Goal: Task Accomplishment & Management: Complete application form

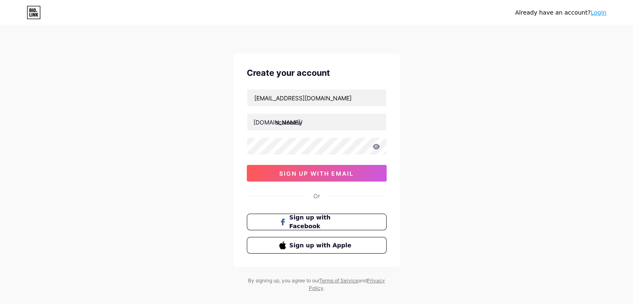
type input "scaleeasy"
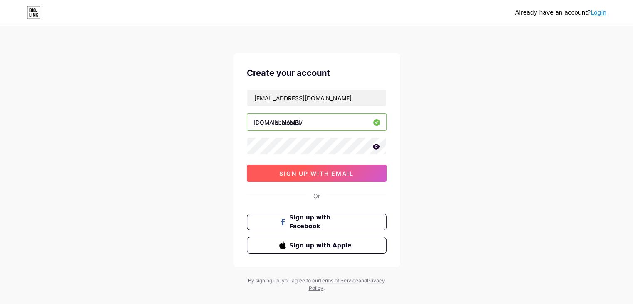
click at [318, 170] on span "sign up with email" at bounding box center [316, 173] width 75 height 7
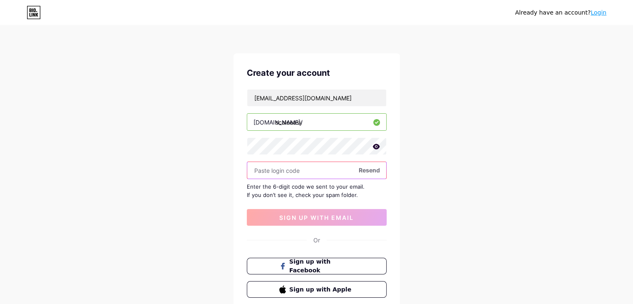
paste input "300899"
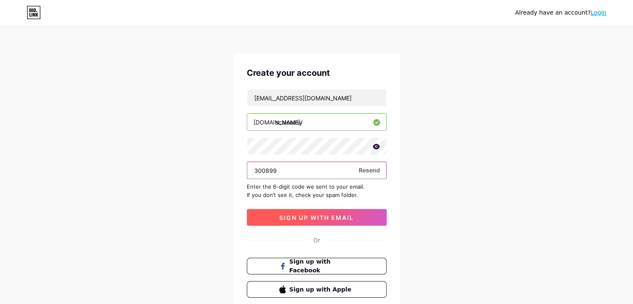
type input "300899"
click at [340, 218] on span "sign up with email" at bounding box center [316, 217] width 75 height 7
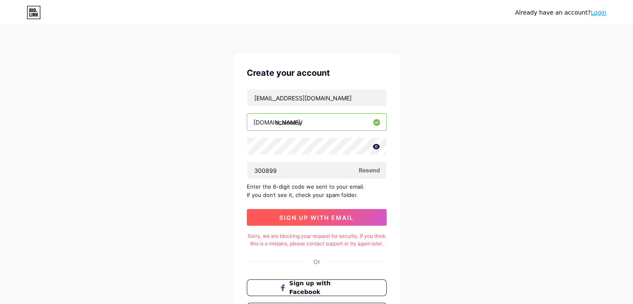
click at [340, 218] on span "sign up with email" at bounding box center [316, 217] width 75 height 7
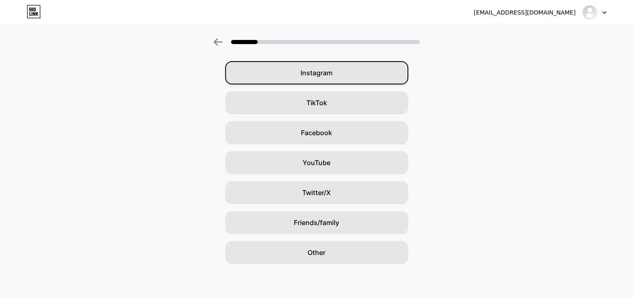
scroll to position [61, 0]
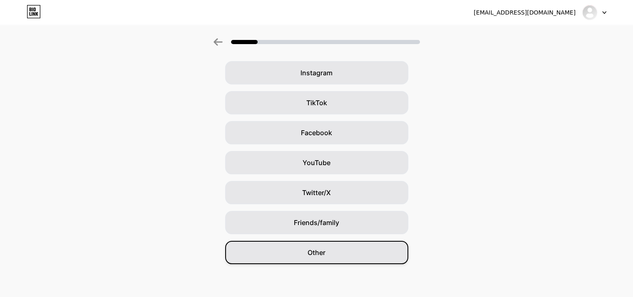
click at [323, 254] on span "Other" at bounding box center [317, 253] width 18 height 10
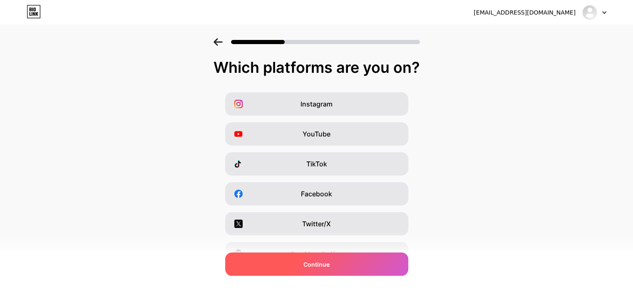
click at [321, 259] on div "Continue" at bounding box center [316, 264] width 183 height 23
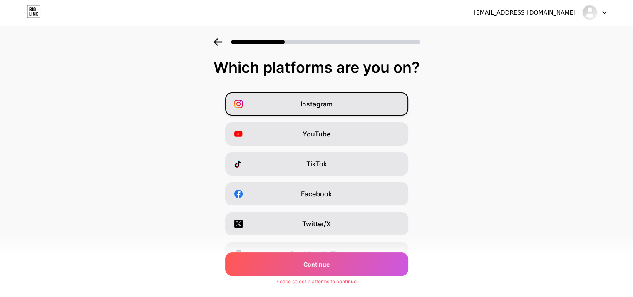
click at [330, 95] on div "Instagram" at bounding box center [316, 103] width 183 height 23
click at [311, 118] on div "Instagram YouTube TikTok Facebook Twitter/X Buy Me a Coffee Snapchat I have a w…" at bounding box center [316, 208] width 625 height 233
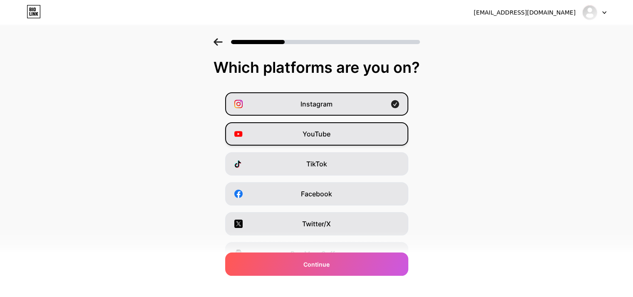
click at [310, 124] on div "YouTube" at bounding box center [316, 133] width 183 height 23
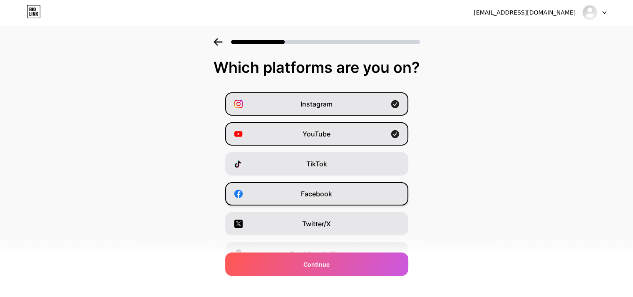
click at [320, 199] on div "Facebook" at bounding box center [316, 193] width 183 height 23
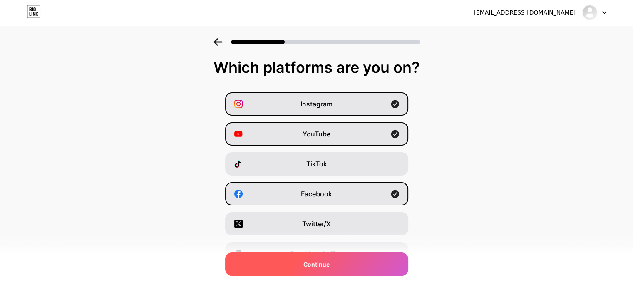
click at [330, 264] on span "Continue" at bounding box center [316, 264] width 26 height 9
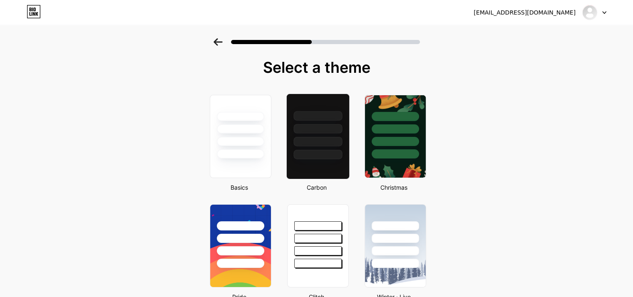
click at [313, 165] on div at bounding box center [317, 137] width 63 height 86
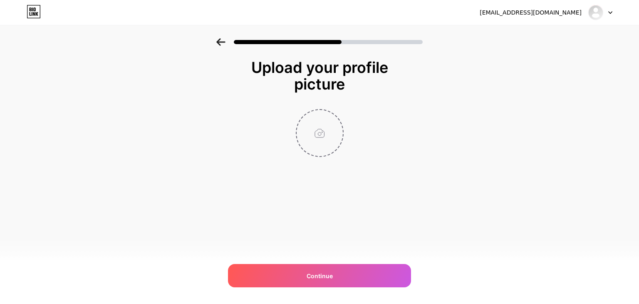
click at [323, 134] on input "file" at bounding box center [320, 133] width 46 height 46
type input "C:\fakepath\ChatGPT Image 11. 10. 2025, 12_53_33.png"
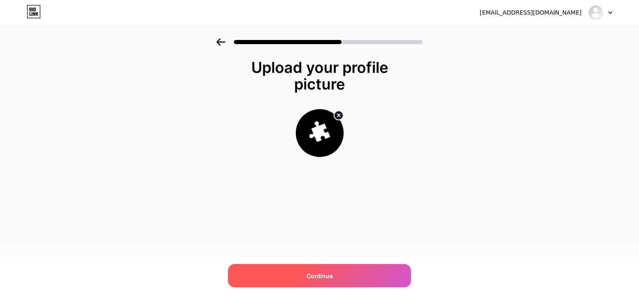
click at [321, 279] on span "Continue" at bounding box center [320, 275] width 26 height 9
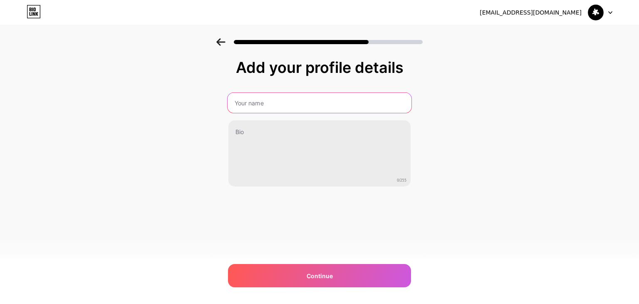
drag, startPoint x: 266, startPoint y: 102, endPoint x: 244, endPoint y: 96, distance: 23.7
click at [244, 96] on input "text" at bounding box center [320, 103] width 184 height 20
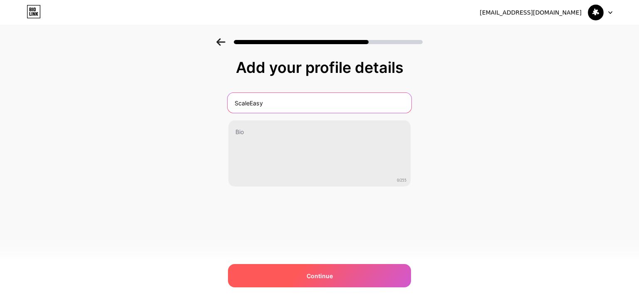
type input "ScaleEasy"
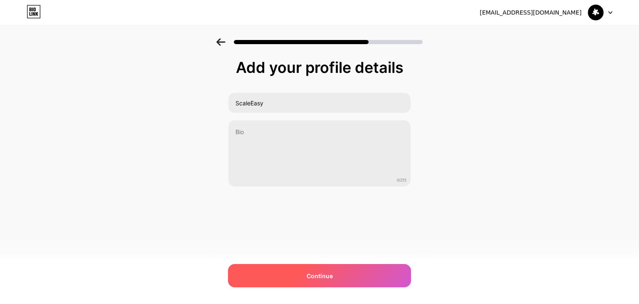
click at [330, 277] on span "Continue" at bounding box center [320, 275] width 26 height 9
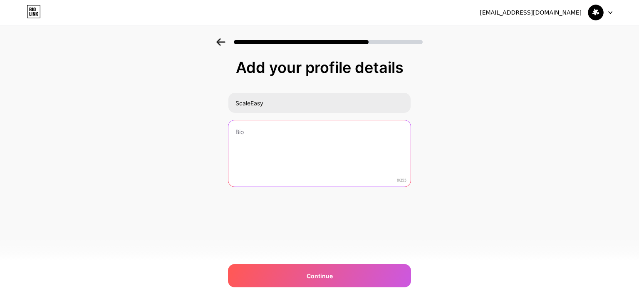
click at [240, 132] on textarea at bounding box center [320, 153] width 182 height 67
type textarea "O"
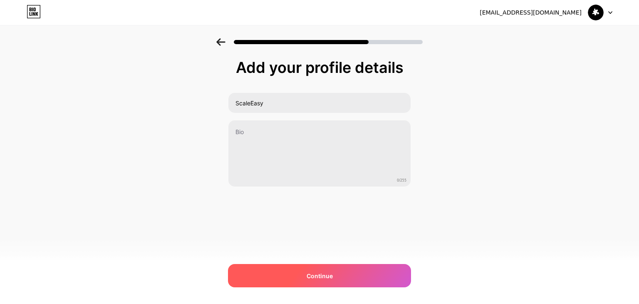
click at [351, 275] on div "Continue" at bounding box center [319, 275] width 183 height 23
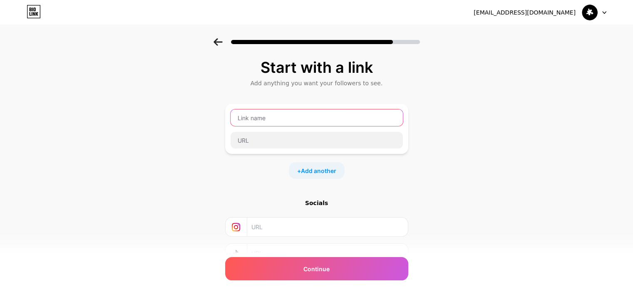
click at [272, 112] on input "text" at bounding box center [317, 117] width 172 height 17
click at [259, 117] on input "Book a call!" at bounding box center [317, 117] width 172 height 17
type input "Book a free call!"
click at [316, 150] on div "Book a free call!" at bounding box center [316, 129] width 183 height 50
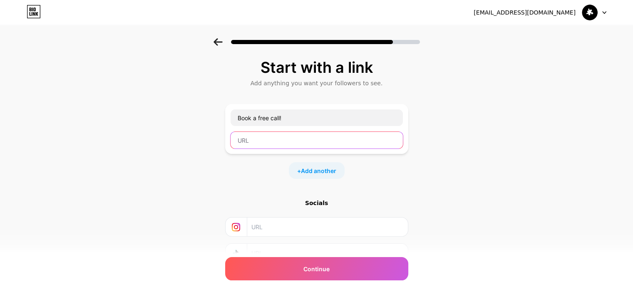
click at [316, 141] on input "text" at bounding box center [317, 140] width 172 height 17
paste input "[URL][DOMAIN_NAME]"
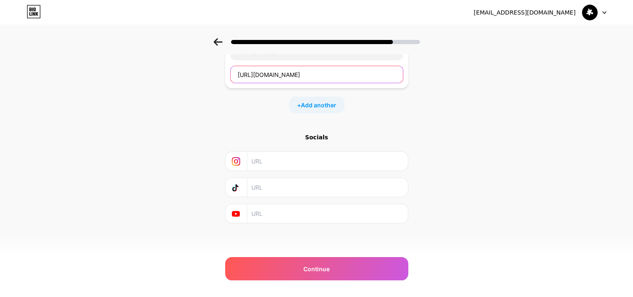
type input "[URL][DOMAIN_NAME]"
click at [269, 167] on input "text" at bounding box center [326, 161] width 151 height 19
paste input "[URL][DOMAIN_NAME][DOMAIN_NAME]"
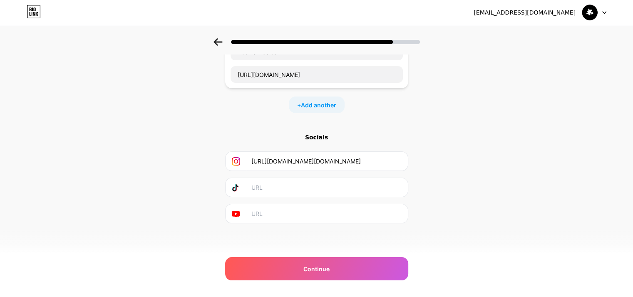
type input "[URL][DOMAIN_NAME][DOMAIN_NAME]"
click at [285, 216] on input "text" at bounding box center [326, 213] width 151 height 19
paste input "[URL][DOMAIN_NAME]"
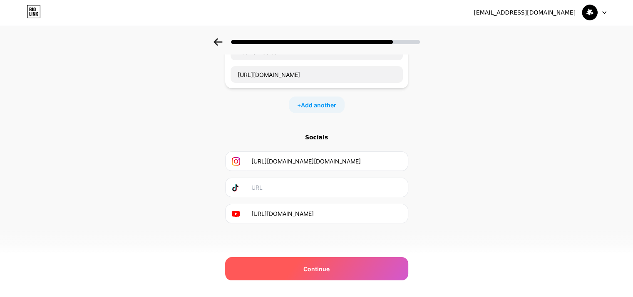
type input "[URL][DOMAIN_NAME]"
click at [306, 261] on div "Continue" at bounding box center [316, 268] width 183 height 23
click at [306, 267] on span "Continue" at bounding box center [316, 269] width 26 height 9
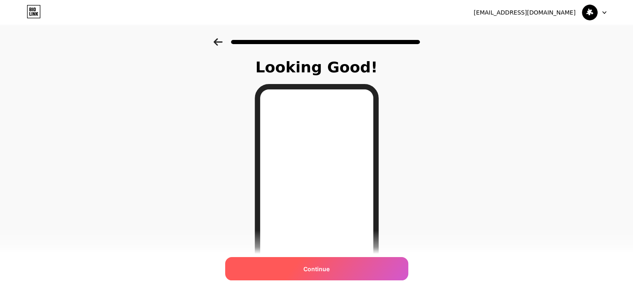
click at [321, 270] on span "Continue" at bounding box center [316, 269] width 26 height 9
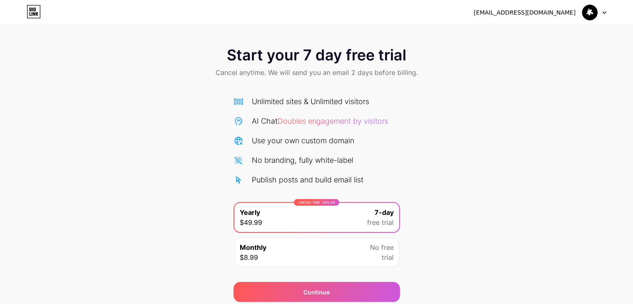
click at [595, 14] on img at bounding box center [590, 13] width 16 height 16
click at [609, 13] on div "contactscaleeasy@gmail.com Logout" at bounding box center [316, 12] width 633 height 15
click at [604, 12] on icon at bounding box center [604, 12] width 4 height 3
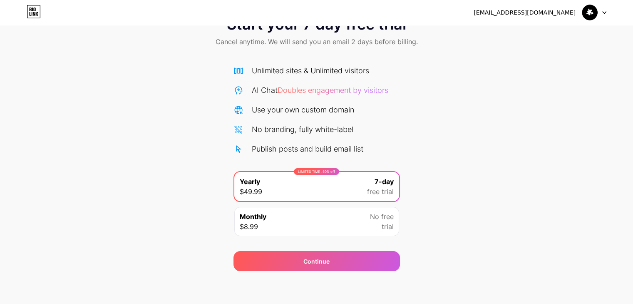
scroll to position [30, 0]
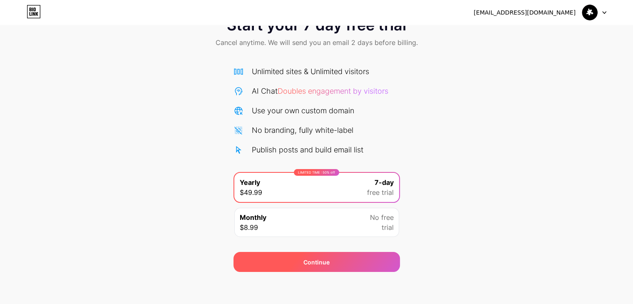
click at [286, 268] on div "Continue" at bounding box center [317, 262] width 167 height 20
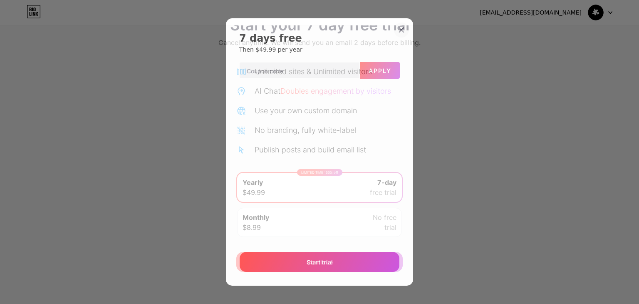
click at [394, 32] on div at bounding box center [401, 29] width 15 height 15
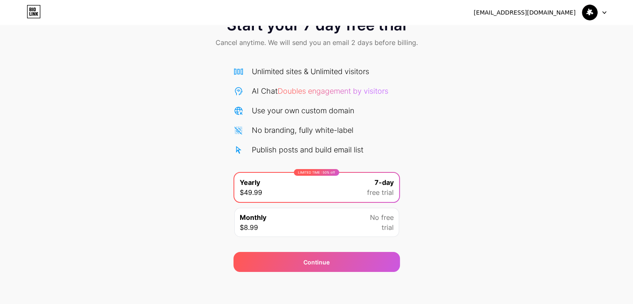
scroll to position [0, 0]
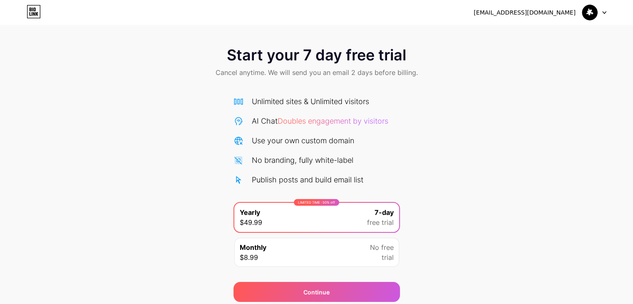
click at [30, 14] on icon at bounding box center [31, 14] width 2 height 4
click at [39, 10] on icon at bounding box center [34, 11] width 14 height 13
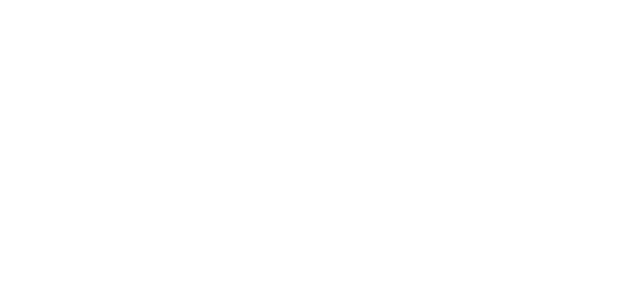
click at [39, 0] on html at bounding box center [319, 0] width 639 height 0
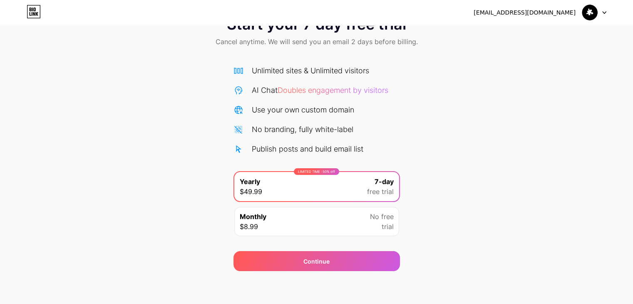
scroll to position [30, 0]
click at [591, 19] on img at bounding box center [590, 13] width 16 height 16
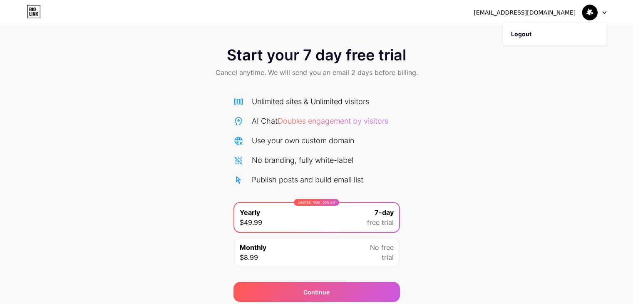
scroll to position [0, 0]
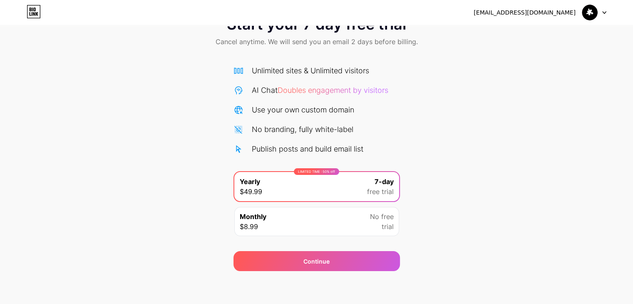
scroll to position [30, 0]
